Goal: Task Accomplishment & Management: Use online tool/utility

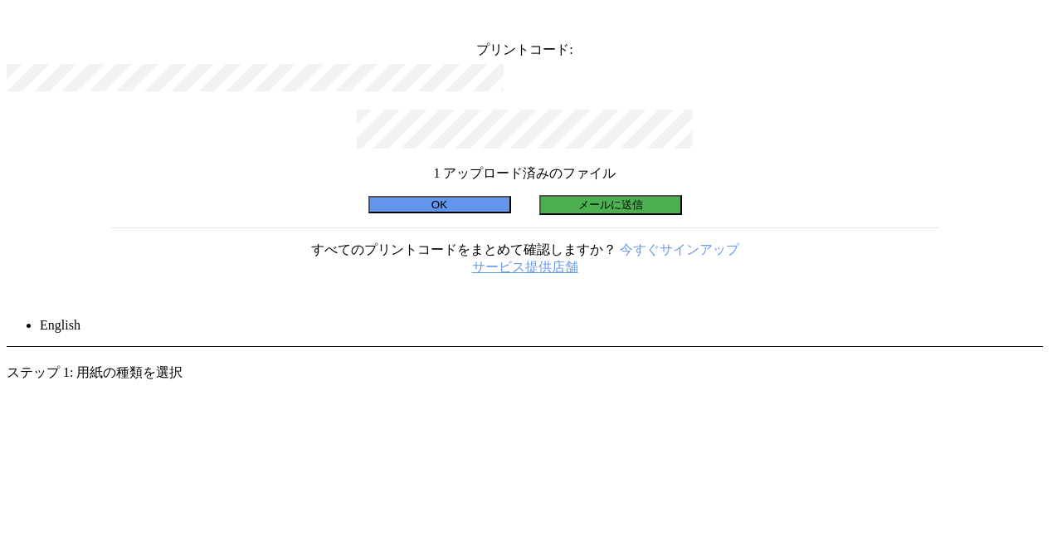
click at [1030, 20] on icon at bounding box center [1030, 20] width 0 height 0
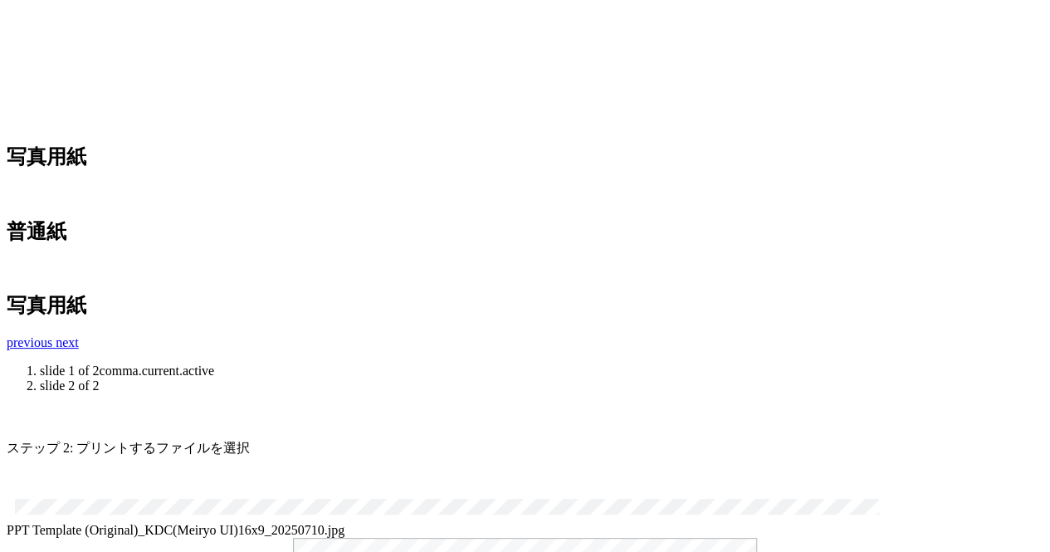
scroll to position [710, 0]
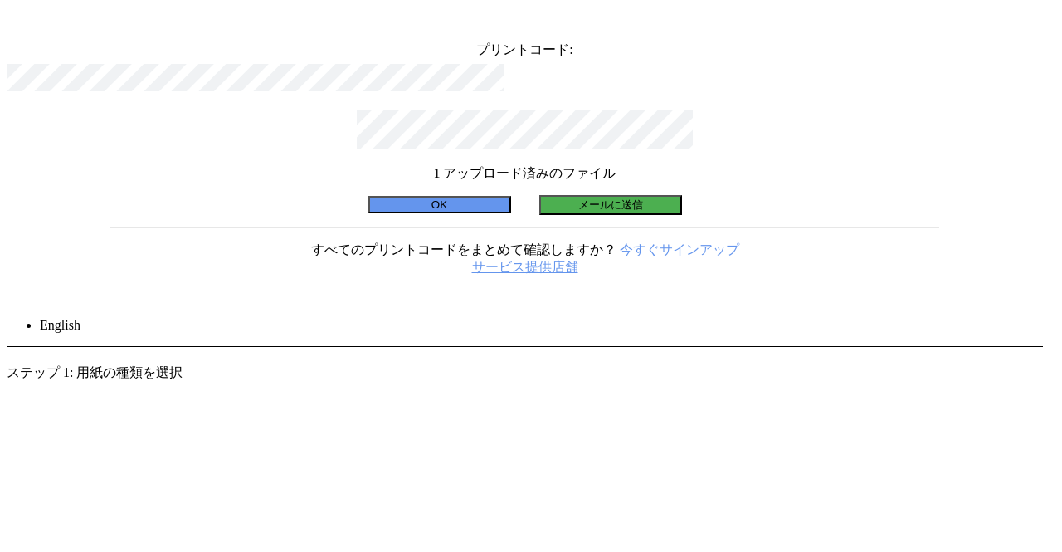
click at [762, 135] on div "プリントコード: 1 アップロード済みのファイル OK メールに送信 すべてのプリントコードをまとめて確認しますか？ 今すぐサインアップ サービス提供店舗" at bounding box center [525, 148] width 1037 height 283
click at [1030, 20] on icon at bounding box center [1030, 20] width 0 height 0
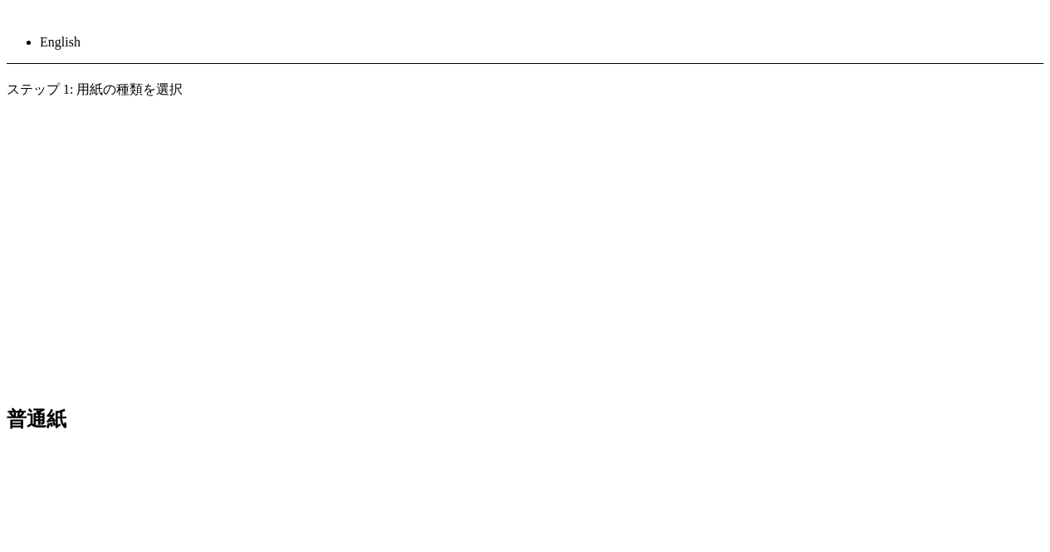
scroll to position [415, 0]
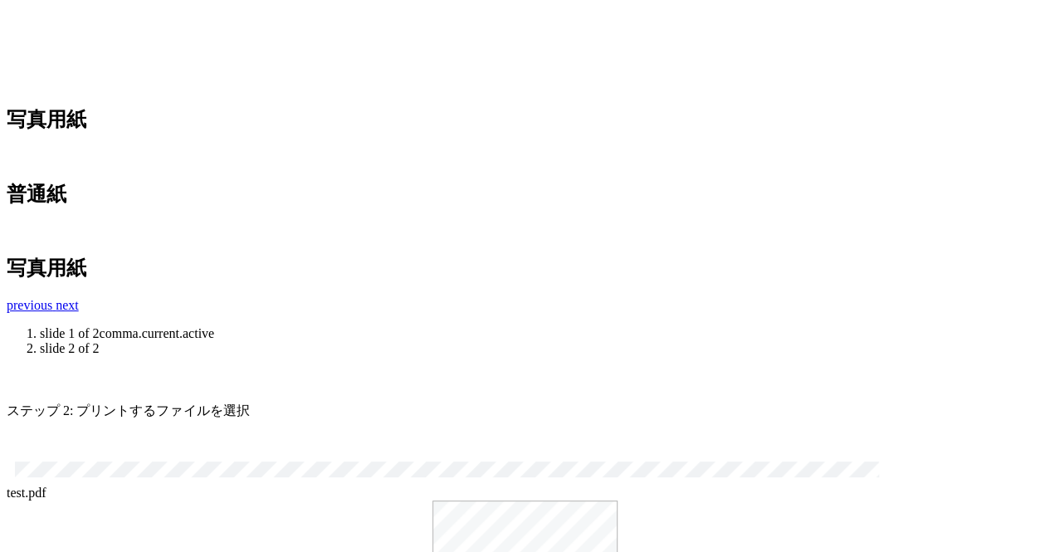
scroll to position [664, 0]
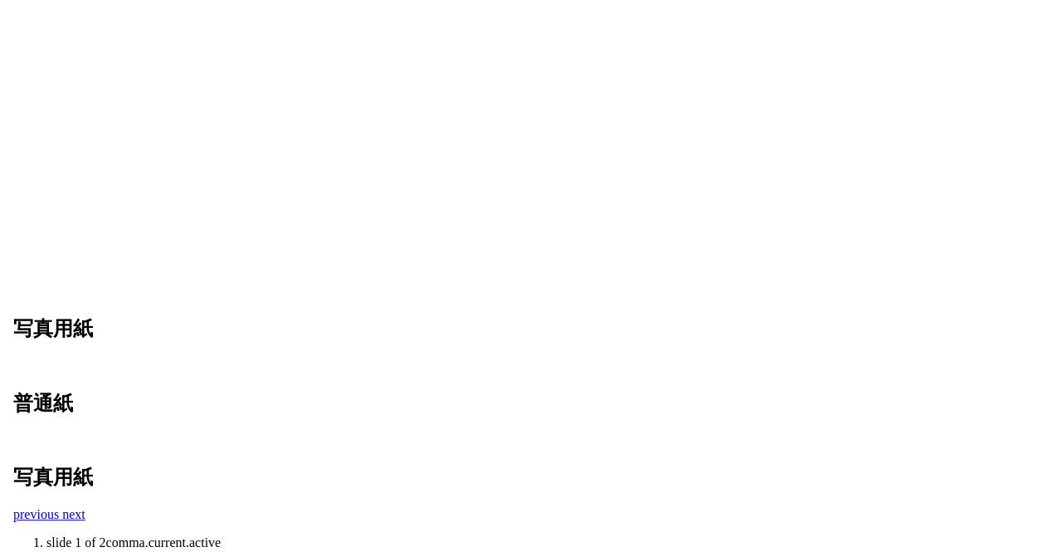
scroll to position [0, 0]
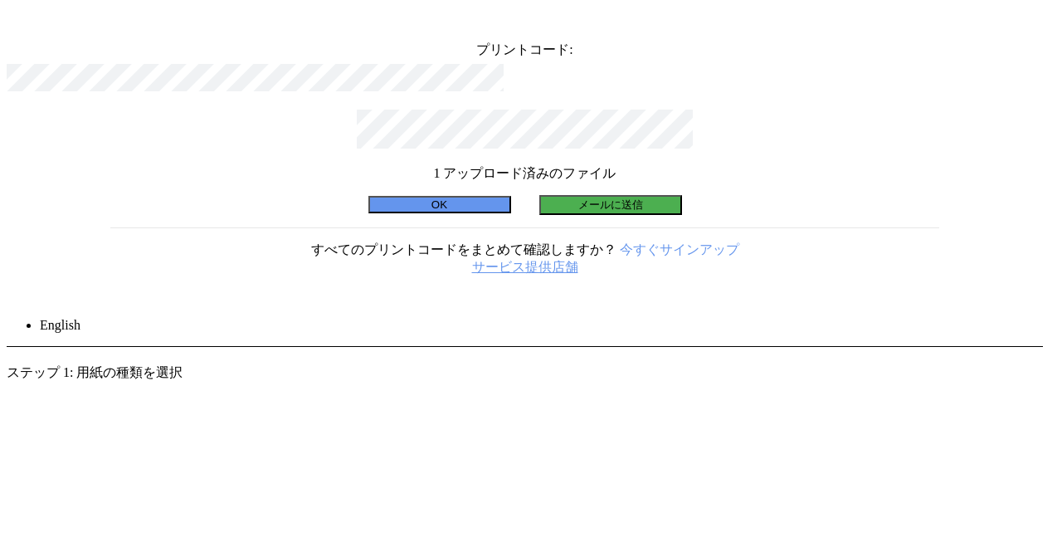
drag, startPoint x: 479, startPoint y: 318, endPoint x: 542, endPoint y: 466, distance: 160.6
click at [541, 290] on div "プリントコード: 1 アップロード済みのファイル OK メールに送信 すべてのプリントコードをまとめて確認しますか？ 今すぐサインアップ サービス提供店舗" at bounding box center [525, 148] width 1037 height 283
click at [772, 127] on div "プリントコード: 1 アップロード済みのファイル OK メールに送信 すべてのプリントコードをまとめて確認しますか？ 今すぐサインアップ サービス提供店舗" at bounding box center [525, 148] width 1037 height 283
click at [764, 135] on div "プリントコード: 1 アップロード済みのファイル OK メールに送信 すべてのプリントコードをまとめて確認しますか？ 今すぐサインアップ サービス提供店舗" at bounding box center [525, 148] width 1037 height 283
click at [1030, 20] on icon at bounding box center [1030, 20] width 0 height 0
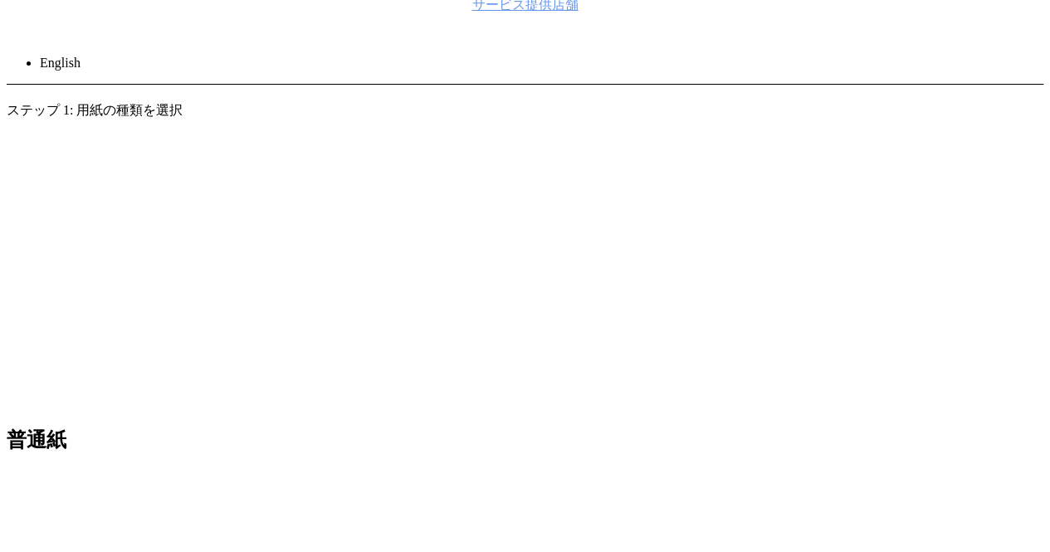
scroll to position [415, 0]
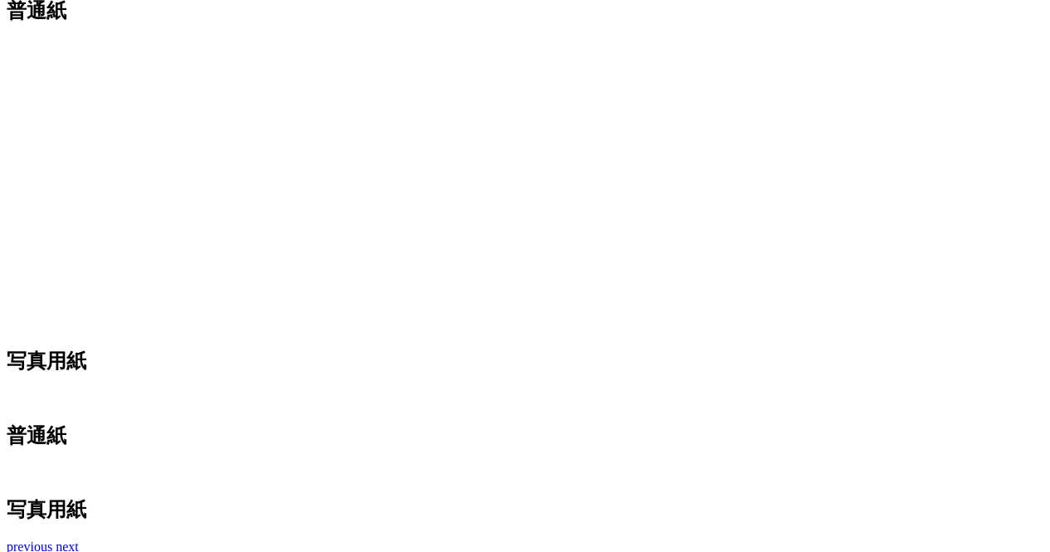
scroll to position [0, 0]
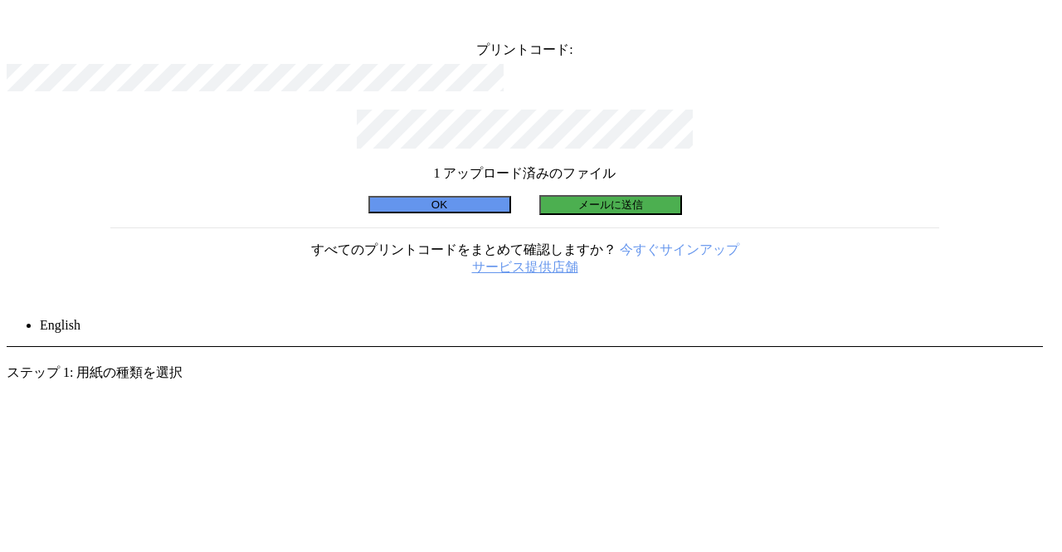
click at [403, 213] on button "OK" at bounding box center [440, 204] width 143 height 17
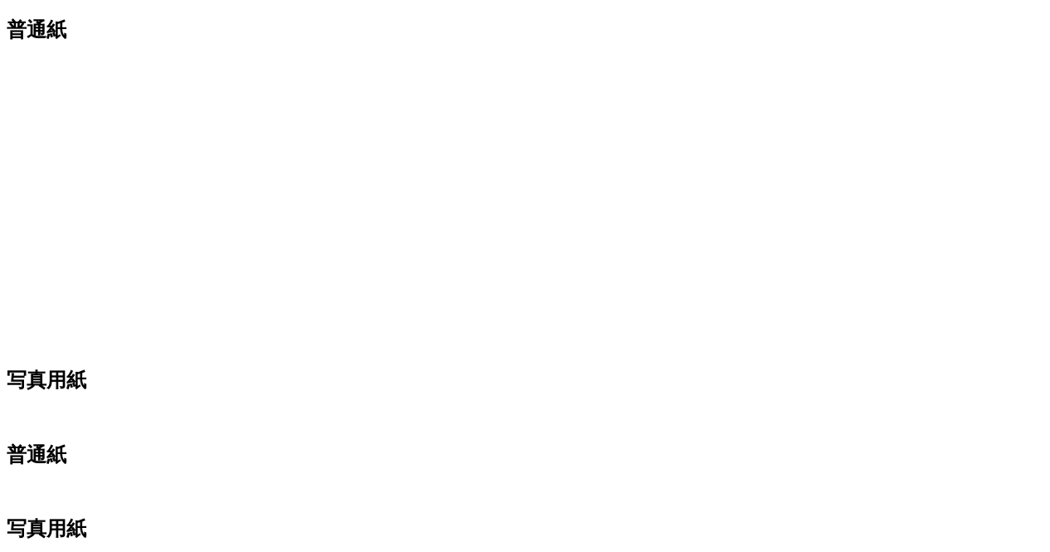
scroll to position [415, 0]
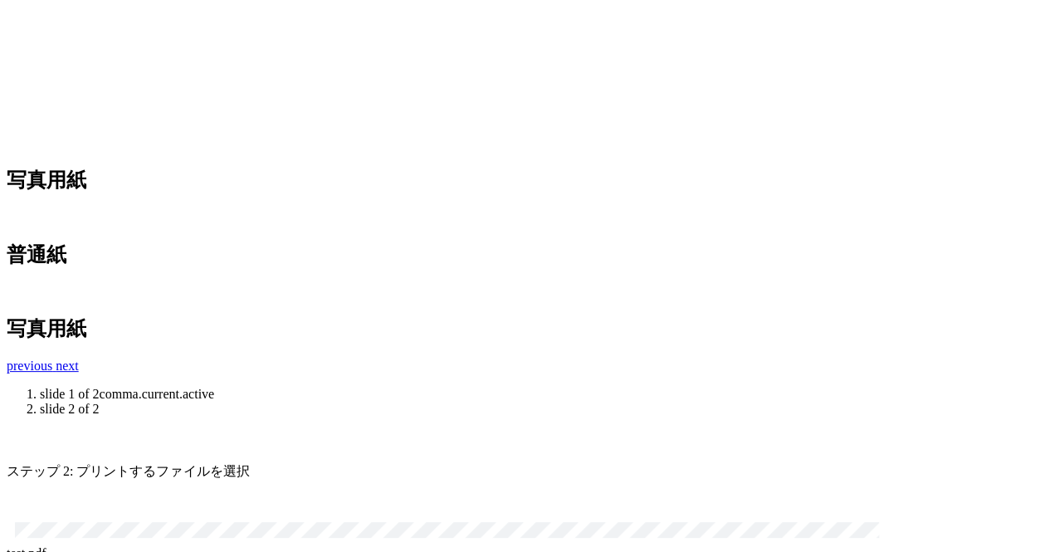
scroll to position [710, 0]
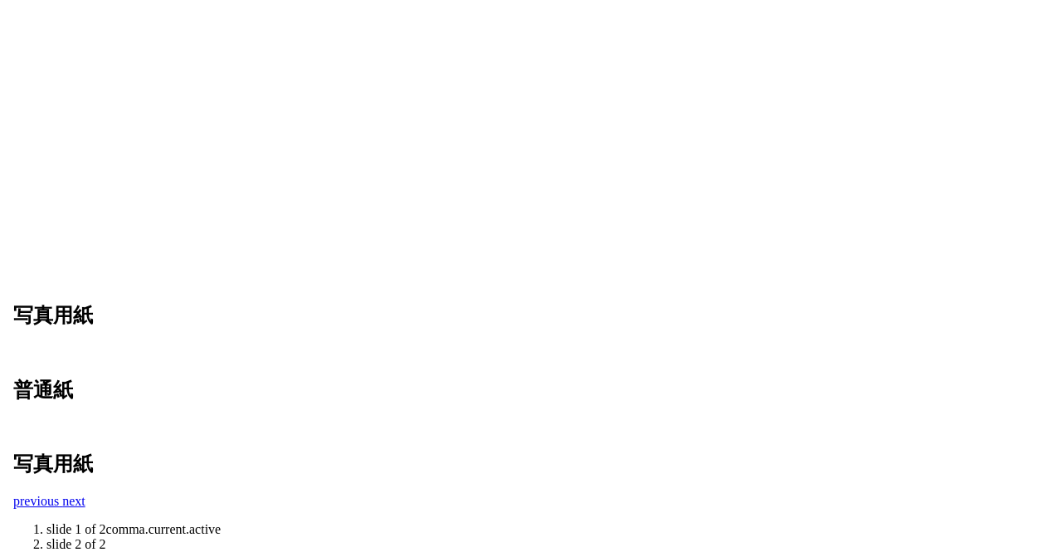
scroll to position [0, 0]
